Goal: Task Accomplishment & Management: Manage account settings

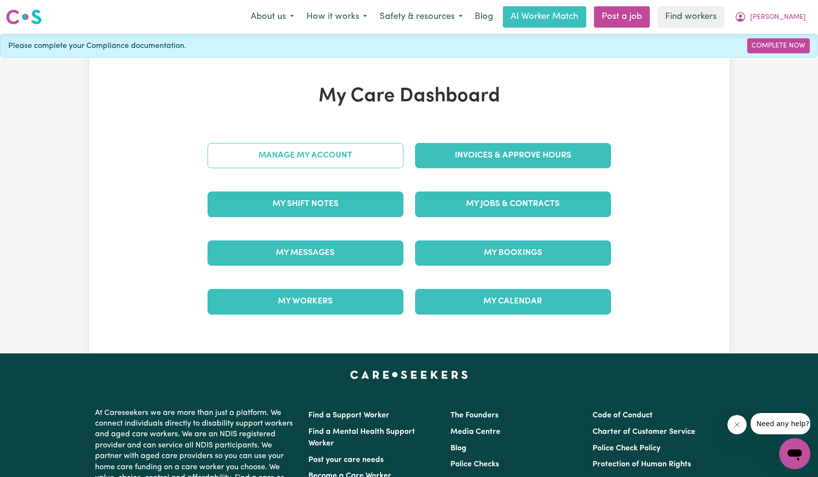
click at [356, 148] on link "Manage My Account" at bounding box center [306, 155] width 196 height 25
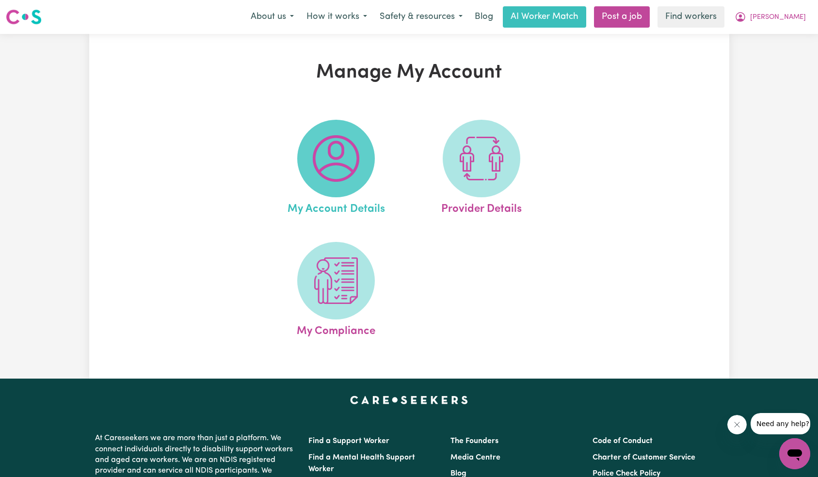
click at [347, 156] on img at bounding box center [336, 158] width 47 height 47
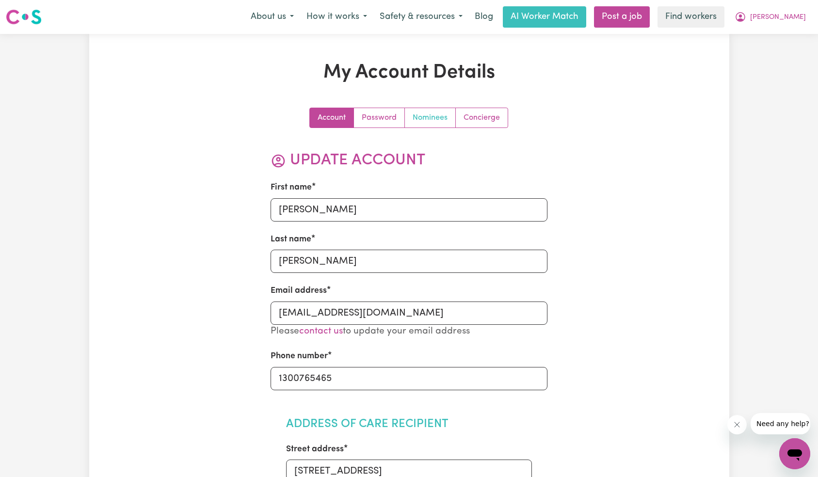
click at [411, 118] on link "Nominees" at bounding box center [430, 117] width 51 height 19
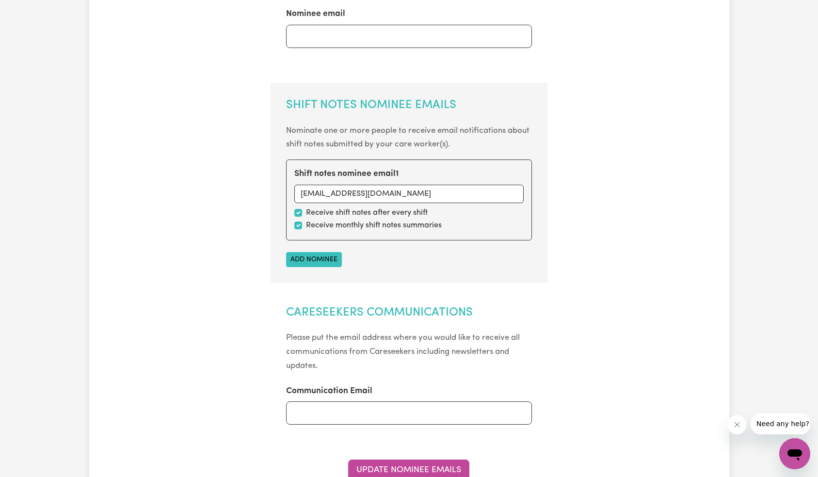
scroll to position [296, 0]
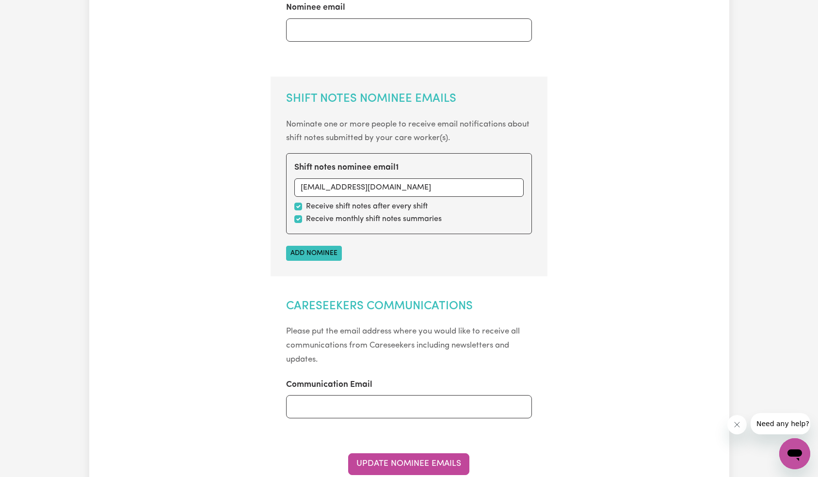
click at [403, 219] on label "Receive monthly shift notes summaries" at bounding box center [374, 219] width 136 height 12
click at [297, 221] on input "checkbox" at bounding box center [298, 219] width 8 height 8
checkbox input "false"
click at [404, 463] on button "Update Nominee Emails" at bounding box center [408, 464] width 121 height 21
click at [741, 427] on button "Close message from company" at bounding box center [736, 424] width 19 height 19
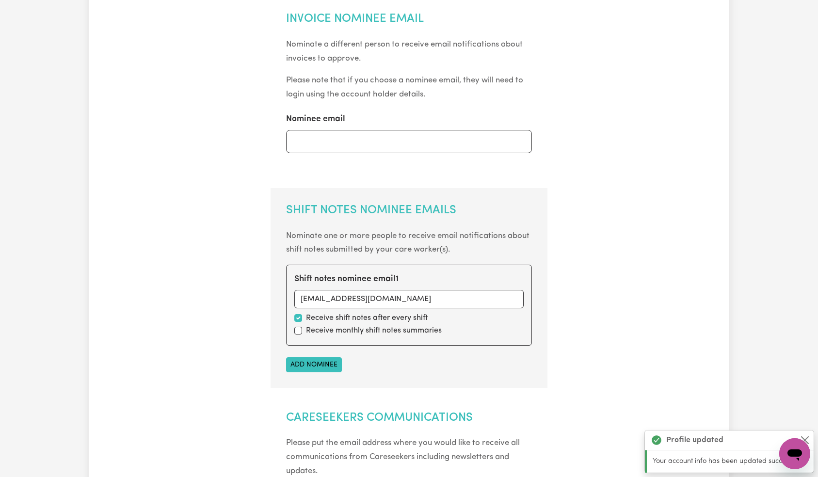
scroll to position [0, 0]
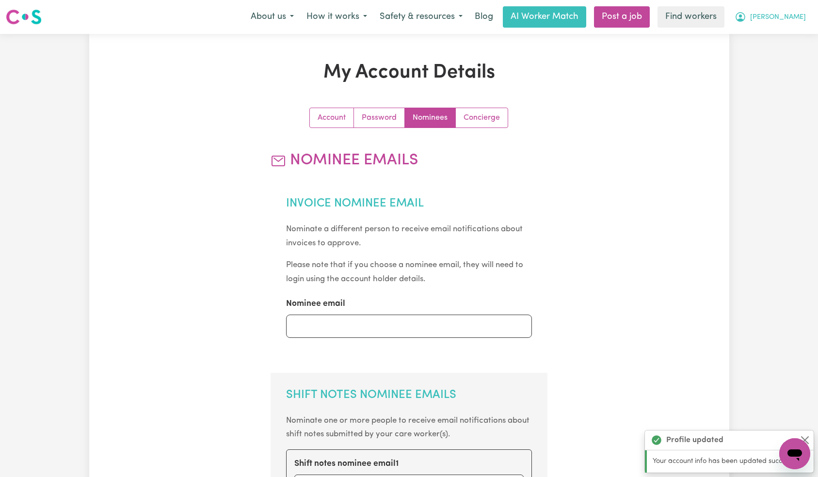
click at [801, 23] on button "[PERSON_NAME]" at bounding box center [771, 17] width 84 height 20
click at [801, 40] on link "My Dashboard" at bounding box center [773, 38] width 77 height 18
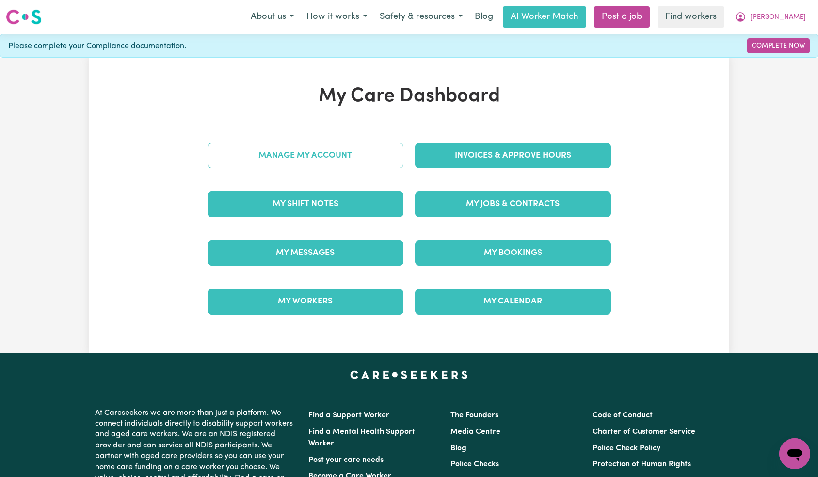
click at [322, 153] on link "Manage My Account" at bounding box center [306, 155] width 196 height 25
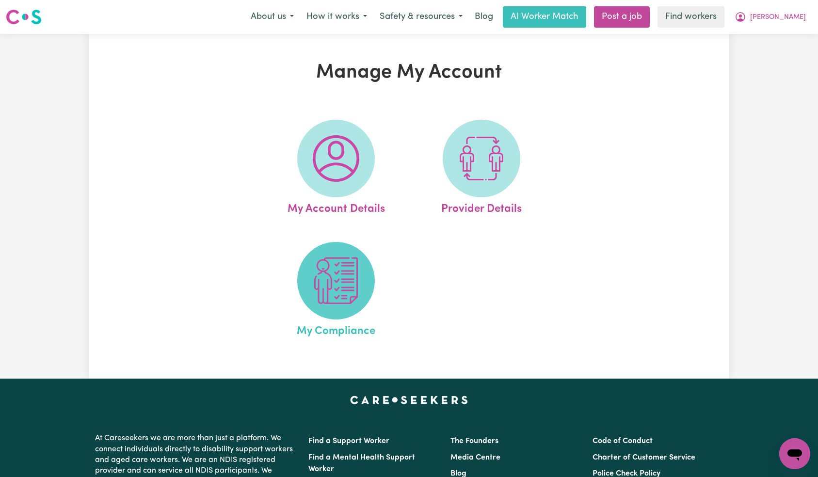
click at [340, 264] on img at bounding box center [336, 281] width 47 height 47
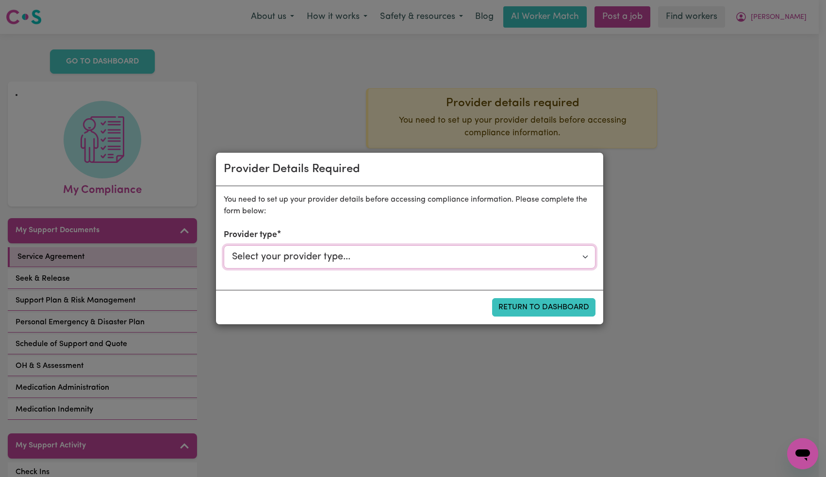
click at [521, 258] on select "Select your provider type... Privately Aged Care / Home Care Package NDIS Fundi…" at bounding box center [410, 256] width 372 height 23
select select "PRIVATELY"
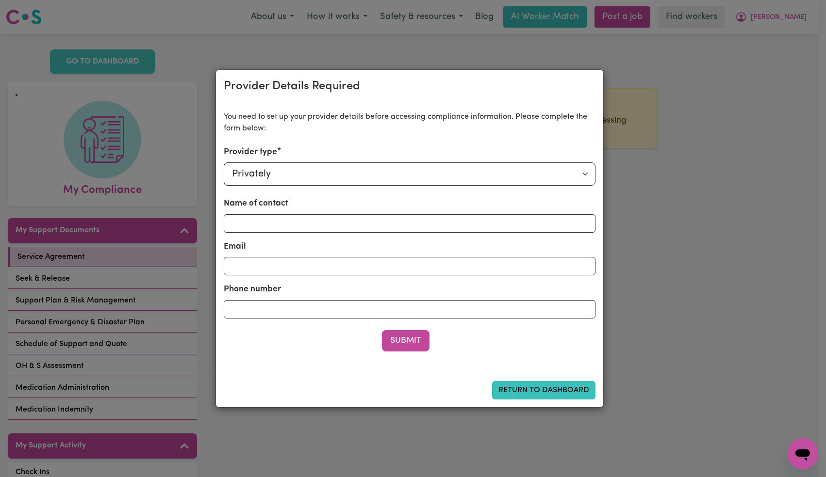
click at [415, 347] on button "Submit" at bounding box center [406, 340] width 48 height 21
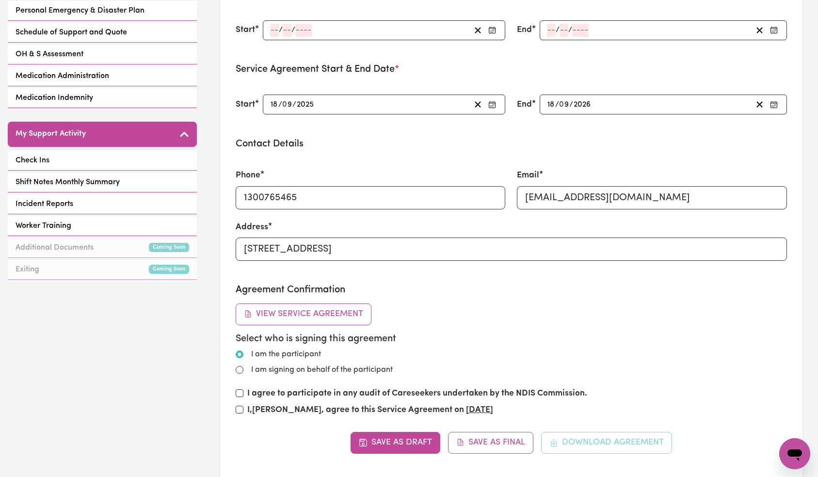
scroll to position [412, 0]
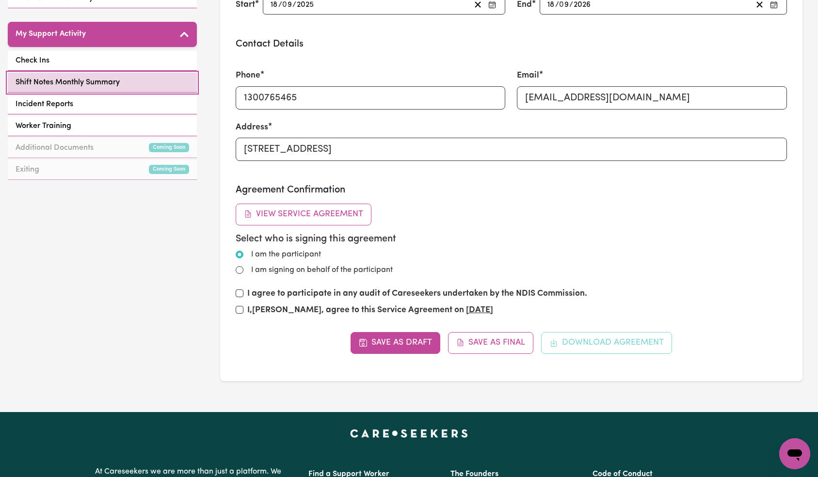
click at [123, 85] on link "Shift Notes Monthly Summary" at bounding box center [102, 83] width 189 height 20
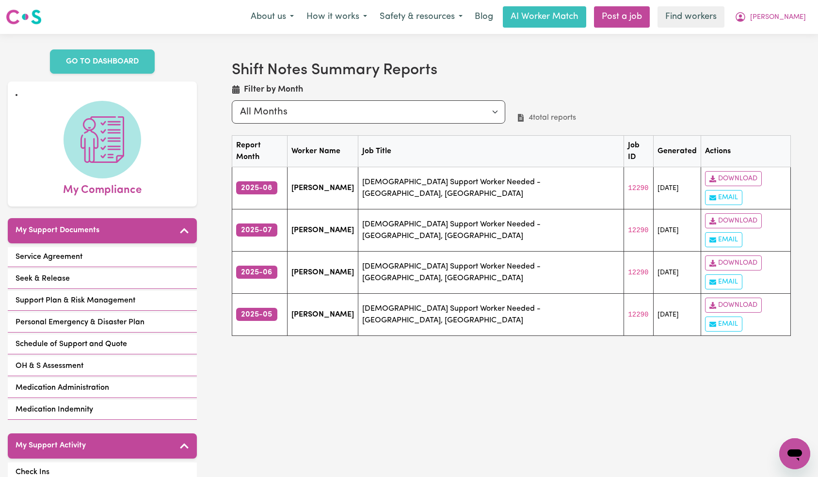
click at [600, 76] on h2 "Shift Notes Summary Reports" at bounding box center [511, 70] width 559 height 18
click at [781, 17] on span "[PERSON_NAME]" at bounding box center [778, 17] width 56 height 11
click at [776, 53] on link "Logout" at bounding box center [773, 56] width 77 height 18
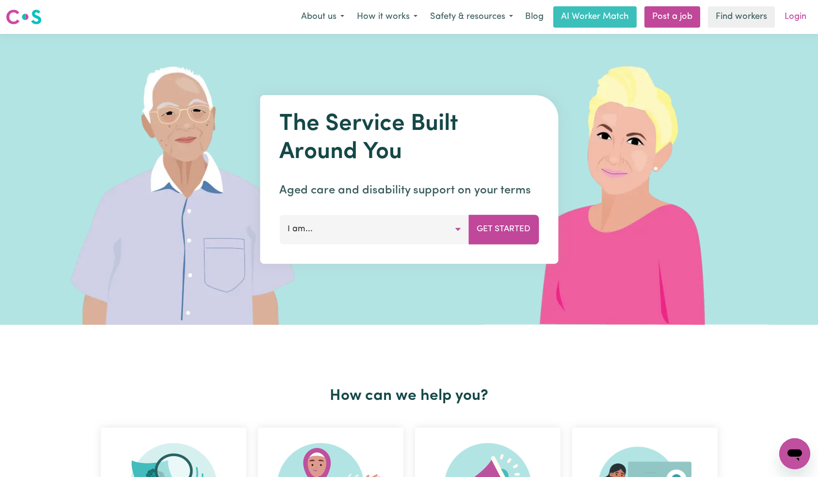
click at [790, 16] on link "Login" at bounding box center [795, 16] width 33 height 21
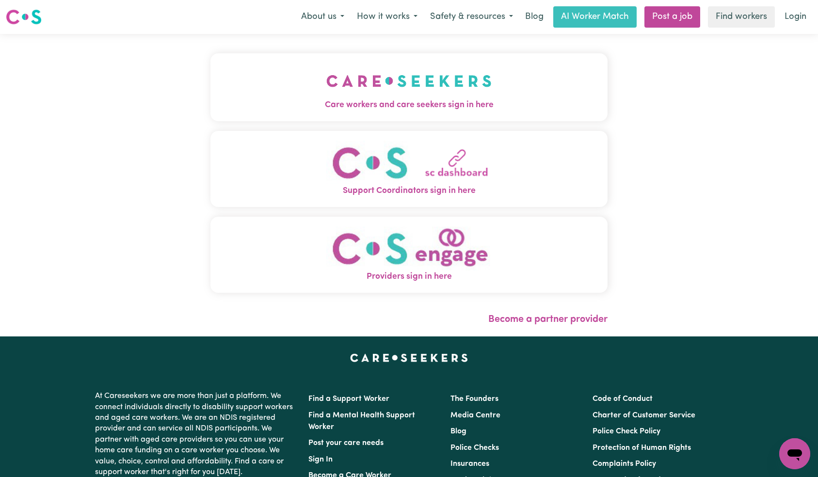
click at [326, 69] on img "Care workers and care seekers sign in here" at bounding box center [408, 81] width 165 height 36
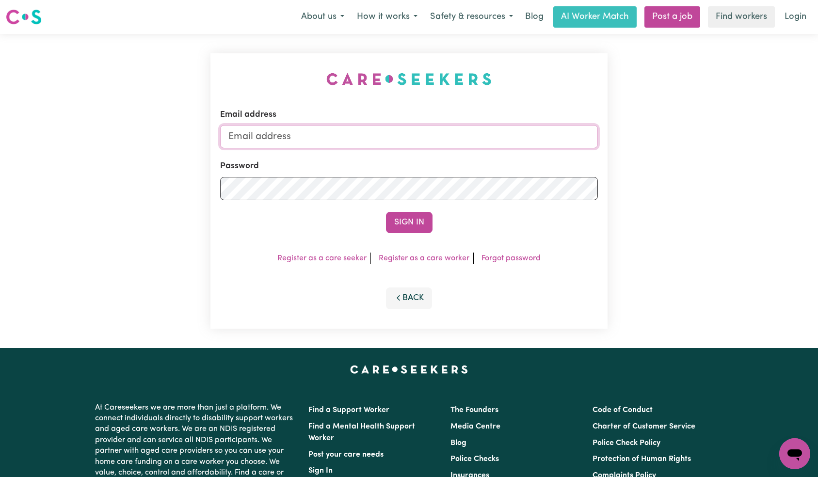
click at [424, 136] on input "Email address" at bounding box center [409, 136] width 378 height 23
paste input "[EMAIL_ADDRESS][DOMAIN_NAME]"
type input "[EMAIL_ADDRESS][DOMAIN_NAME]"
click at [407, 220] on button "Sign In" at bounding box center [409, 222] width 47 height 21
